Goal: Task Accomplishment & Management: Use online tool/utility

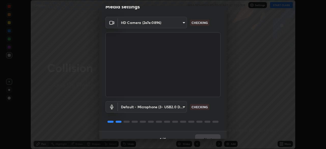
scroll to position [16, 0]
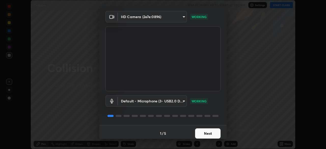
click at [208, 133] on button "Next" at bounding box center [207, 133] width 25 height 10
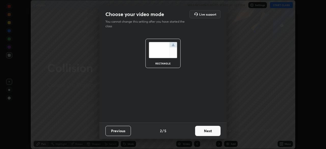
scroll to position [0, 0]
click at [207, 133] on button "Next" at bounding box center [207, 131] width 25 height 10
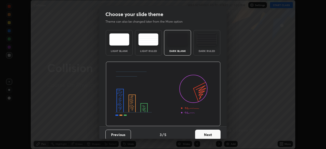
click at [208, 132] on button "Next" at bounding box center [207, 134] width 25 height 10
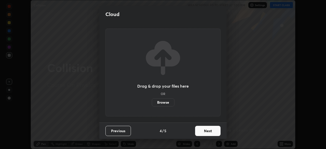
click at [208, 133] on button "Next" at bounding box center [207, 131] width 25 height 10
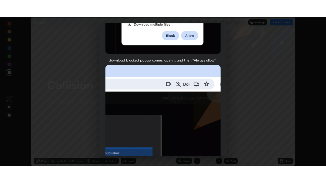
scroll to position [122, 0]
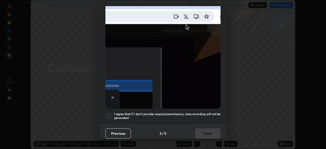
click at [109, 113] on div at bounding box center [108, 116] width 6 height 6
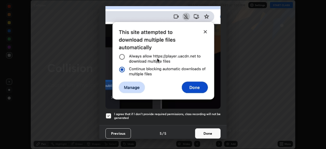
click at [204, 132] on button "Done" at bounding box center [207, 133] width 25 height 10
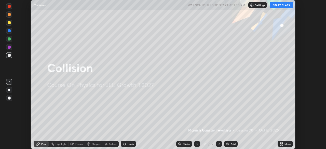
click at [283, 142] on icon at bounding box center [281, 142] width 1 height 1
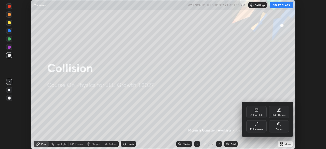
click at [255, 125] on icon at bounding box center [255, 124] width 1 height 1
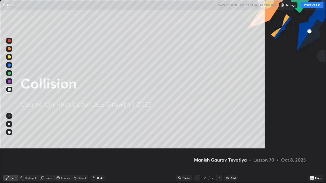
scroll to position [183, 326]
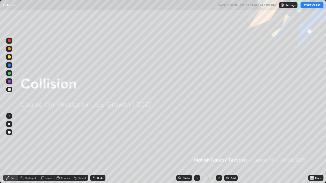
click at [312, 5] on button "START CLASS" at bounding box center [311, 5] width 23 height 6
click at [230, 149] on div "Add" at bounding box center [232, 178] width 5 height 3
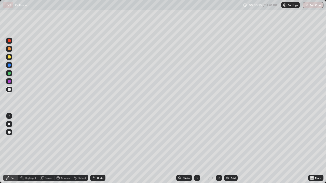
click at [11, 132] on div at bounding box center [9, 132] width 6 height 6
click at [9, 58] on div at bounding box center [9, 56] width 3 height 3
click at [95, 149] on icon at bounding box center [94, 178] width 4 height 4
click at [7, 42] on div at bounding box center [9, 41] width 6 height 6
click at [228, 149] on img at bounding box center [227, 178] width 4 height 4
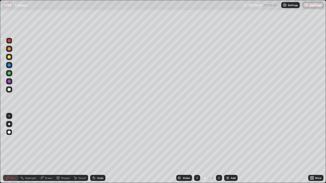
click at [9, 89] on div at bounding box center [9, 89] width 3 height 3
click at [61, 149] on div "Shapes" at bounding box center [62, 178] width 17 height 6
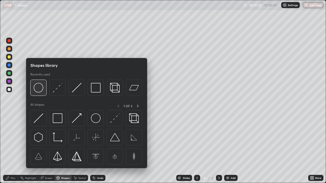
click at [39, 90] on img at bounding box center [39, 88] width 10 height 10
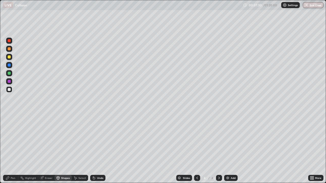
click at [97, 149] on div "Undo" at bounding box center [100, 178] width 6 height 3
click at [12, 149] on div "Pen" at bounding box center [13, 178] width 5 height 3
click at [95, 149] on div "Undo" at bounding box center [97, 178] width 15 height 6
click at [97, 149] on div "Undo" at bounding box center [100, 178] width 6 height 3
click at [9, 39] on div at bounding box center [9, 40] width 3 height 3
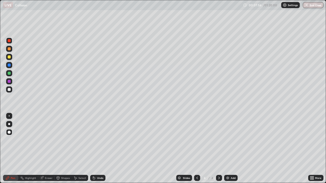
click at [8, 58] on div at bounding box center [9, 56] width 3 height 3
click at [8, 74] on div at bounding box center [9, 73] width 3 height 3
click at [9, 43] on div at bounding box center [9, 41] width 6 height 6
click at [9, 51] on div at bounding box center [9, 49] width 6 height 6
click at [9, 82] on div at bounding box center [9, 81] width 3 height 3
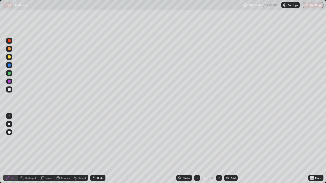
click at [9, 58] on div at bounding box center [9, 56] width 3 height 3
click at [100, 149] on div "Undo" at bounding box center [100, 178] width 6 height 3
click at [102, 149] on div "Undo" at bounding box center [100, 178] width 6 height 3
click at [9, 90] on div at bounding box center [9, 89] width 3 height 3
click at [10, 74] on div at bounding box center [9, 73] width 3 height 3
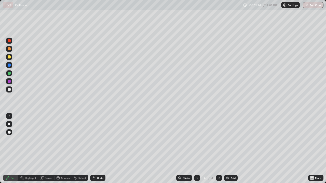
click at [9, 42] on div at bounding box center [9, 40] width 3 height 3
click at [9, 91] on div at bounding box center [9, 89] width 6 height 6
click at [232, 149] on div "Add" at bounding box center [230, 178] width 13 height 6
click at [9, 57] on div at bounding box center [9, 56] width 3 height 3
click at [10, 73] on div at bounding box center [9, 73] width 3 height 3
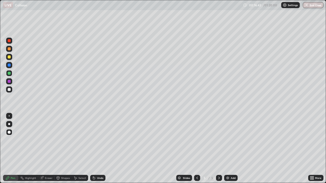
click at [9, 90] on div at bounding box center [9, 89] width 3 height 3
click at [8, 82] on div at bounding box center [9, 81] width 3 height 3
click at [98, 149] on div "Undo" at bounding box center [97, 178] width 15 height 6
click at [8, 74] on div at bounding box center [9, 73] width 3 height 3
click at [8, 91] on div at bounding box center [9, 89] width 3 height 3
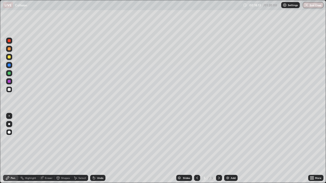
click at [10, 48] on div at bounding box center [9, 48] width 3 height 3
click at [9, 73] on div at bounding box center [9, 73] width 3 height 3
click at [8, 58] on div at bounding box center [9, 56] width 3 height 3
click at [99, 149] on div "Undo" at bounding box center [100, 178] width 6 height 3
click at [100, 149] on div "Undo" at bounding box center [100, 178] width 6 height 3
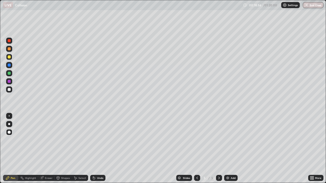
click at [101, 149] on div "Undo" at bounding box center [100, 178] width 6 height 3
click at [103, 149] on div "Undo" at bounding box center [100, 178] width 6 height 3
click at [228, 149] on img at bounding box center [227, 178] width 4 height 4
click at [9, 90] on div at bounding box center [9, 89] width 3 height 3
click at [10, 40] on div at bounding box center [9, 40] width 3 height 3
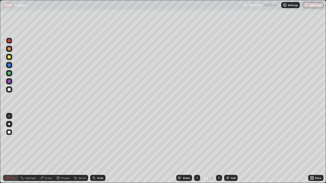
click at [10, 88] on div at bounding box center [9, 89] width 3 height 3
click at [98, 149] on div "Undo" at bounding box center [97, 178] width 15 height 6
click at [95, 149] on icon at bounding box center [94, 178] width 4 height 4
click at [9, 40] on div at bounding box center [9, 40] width 3 height 3
click at [10, 57] on div at bounding box center [9, 56] width 3 height 3
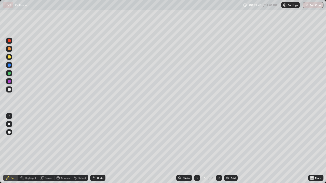
click at [8, 74] on div at bounding box center [9, 73] width 3 height 3
click at [9, 89] on div at bounding box center [9, 89] width 3 height 3
click at [98, 149] on div "Undo" at bounding box center [100, 178] width 6 height 3
click at [98, 149] on div "Undo" at bounding box center [97, 178] width 15 height 6
click at [99, 149] on div "Undo" at bounding box center [100, 178] width 6 height 3
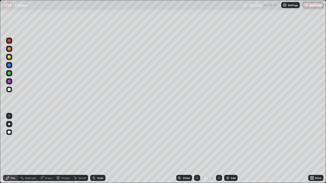
click at [9, 57] on div at bounding box center [9, 56] width 3 height 3
click at [10, 41] on div at bounding box center [9, 40] width 3 height 3
click at [11, 91] on div at bounding box center [9, 89] width 6 height 6
click at [98, 149] on div "Undo" at bounding box center [100, 178] width 6 height 3
click at [10, 66] on div at bounding box center [9, 65] width 3 height 3
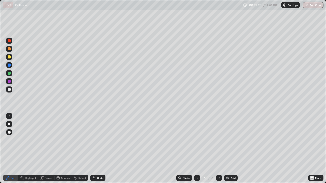
click at [10, 73] on div at bounding box center [9, 73] width 3 height 3
click at [10, 66] on div at bounding box center [9, 65] width 3 height 3
click at [9, 89] on div at bounding box center [9, 89] width 3 height 3
click at [8, 42] on div at bounding box center [9, 40] width 3 height 3
click at [100, 149] on div "Undo" at bounding box center [100, 178] width 6 height 3
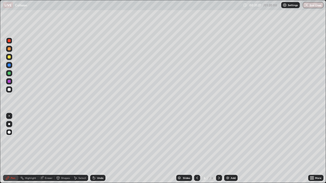
click at [8, 90] on div at bounding box center [9, 89] width 3 height 3
click at [10, 73] on div at bounding box center [9, 73] width 3 height 3
click at [227, 149] on img at bounding box center [227, 178] width 4 height 4
click at [11, 58] on div at bounding box center [9, 57] width 6 height 6
click at [97, 149] on div "Undo" at bounding box center [100, 178] width 6 height 3
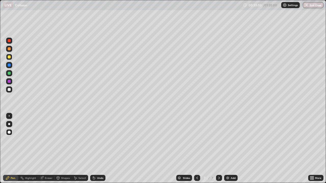
click at [8, 74] on div at bounding box center [9, 73] width 3 height 3
click at [196, 149] on icon at bounding box center [197, 178] width 2 height 3
click at [218, 149] on icon at bounding box center [219, 178] width 4 height 4
click at [9, 43] on div at bounding box center [9, 41] width 6 height 6
click at [8, 89] on div at bounding box center [9, 89] width 3 height 3
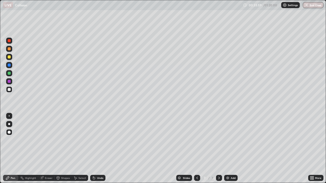
click at [93, 149] on icon at bounding box center [94, 178] width 2 height 2
click at [101, 149] on div "Undo" at bounding box center [100, 178] width 6 height 3
click at [102, 149] on div "Undo" at bounding box center [100, 178] width 6 height 3
click at [196, 149] on icon at bounding box center [197, 178] width 4 height 4
click at [218, 149] on icon at bounding box center [219, 178] width 2 height 3
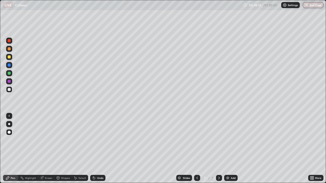
click at [229, 149] on div "Add" at bounding box center [230, 178] width 13 height 6
click at [9, 48] on div at bounding box center [9, 48] width 3 height 3
click at [10, 90] on div at bounding box center [9, 89] width 6 height 6
click at [8, 57] on div at bounding box center [9, 56] width 3 height 3
click at [196, 149] on icon at bounding box center [197, 178] width 4 height 4
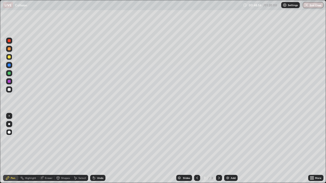
click at [195, 149] on icon at bounding box center [197, 178] width 4 height 4
click at [100, 149] on div "Undo" at bounding box center [100, 178] width 6 height 3
click at [218, 149] on icon at bounding box center [219, 178] width 4 height 4
click at [196, 149] on icon at bounding box center [197, 178] width 4 height 4
click at [218, 149] on icon at bounding box center [219, 178] width 4 height 4
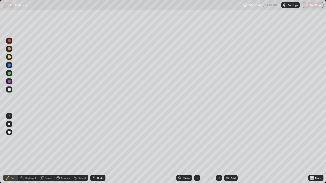
click at [219, 149] on icon at bounding box center [219, 178] width 4 height 4
click at [218, 149] on icon at bounding box center [219, 178] width 4 height 4
click at [95, 149] on div "Undo" at bounding box center [97, 178] width 15 height 6
click at [196, 149] on icon at bounding box center [197, 178] width 4 height 4
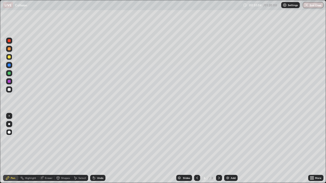
click at [218, 149] on icon at bounding box center [219, 178] width 2 height 3
click at [218, 149] on icon at bounding box center [219, 178] width 4 height 4
click at [196, 149] on icon at bounding box center [197, 178] width 4 height 4
click at [218, 149] on icon at bounding box center [219, 178] width 4 height 4
click at [197, 149] on icon at bounding box center [197, 178] width 4 height 4
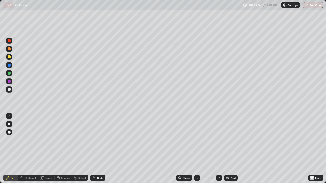
click at [218, 149] on icon at bounding box center [219, 178] width 4 height 4
click at [10, 91] on div at bounding box center [9, 89] width 3 height 3
click at [9, 74] on div at bounding box center [9, 73] width 3 height 3
click at [196, 149] on icon at bounding box center [197, 178] width 4 height 4
click at [197, 149] on icon at bounding box center [197, 178] width 4 height 4
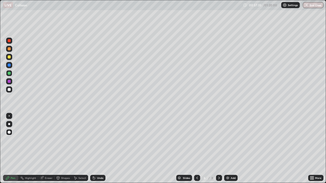
click at [219, 149] on icon at bounding box center [219, 178] width 4 height 4
click at [219, 149] on div at bounding box center [219, 178] width 6 height 10
click at [11, 90] on div at bounding box center [9, 89] width 6 height 6
click at [9, 56] on div at bounding box center [9, 56] width 3 height 3
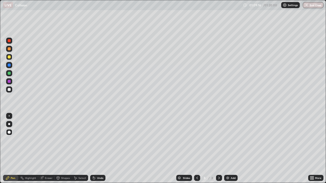
click at [228, 149] on img at bounding box center [227, 178] width 4 height 4
click at [9, 49] on div at bounding box center [9, 48] width 3 height 3
click at [8, 82] on div at bounding box center [9, 81] width 3 height 3
click at [96, 149] on div "Undo" at bounding box center [97, 178] width 15 height 6
click at [9, 90] on div at bounding box center [9, 89] width 3 height 3
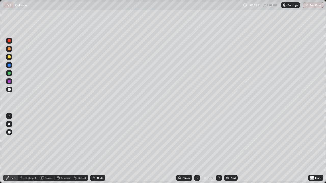
click at [8, 74] on div at bounding box center [9, 73] width 3 height 3
click at [311, 7] on button "End Class" at bounding box center [313, 5] width 20 height 6
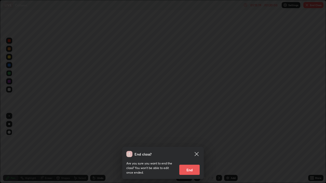
click at [190, 149] on button "End" at bounding box center [189, 170] width 20 height 10
